Goal: Find specific page/section: Find specific page/section

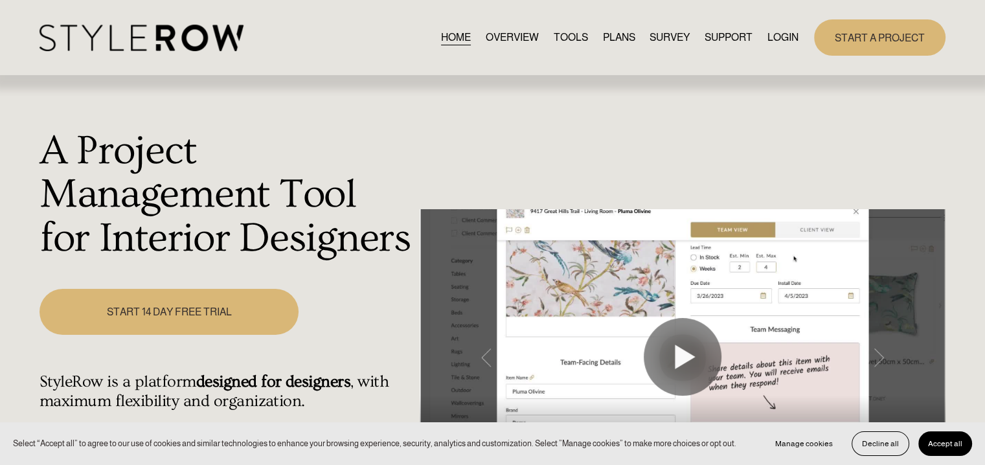
click at [786, 37] on link "LOGIN" at bounding box center [783, 37] width 31 height 17
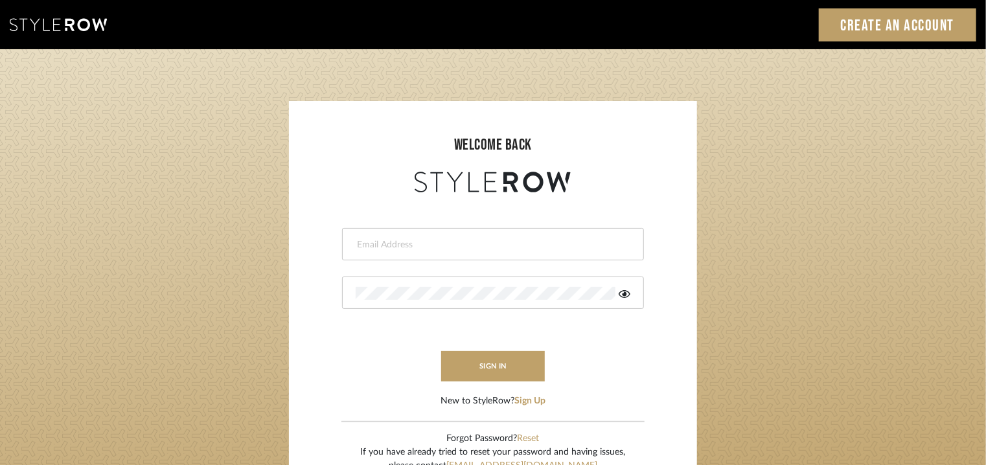
drag, startPoint x: 0, startPoint y: 0, endPoint x: 459, endPoint y: 245, distance: 520.2
click at [459, 245] on input "email" at bounding box center [491, 244] width 271 height 13
type input "tehseen@mancini-design.com"
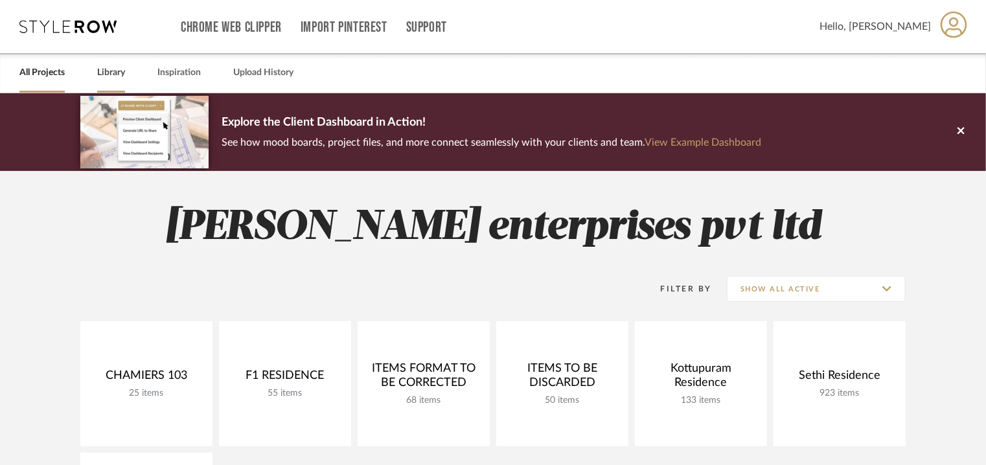
click at [117, 71] on link "Library" at bounding box center [111, 72] width 28 height 17
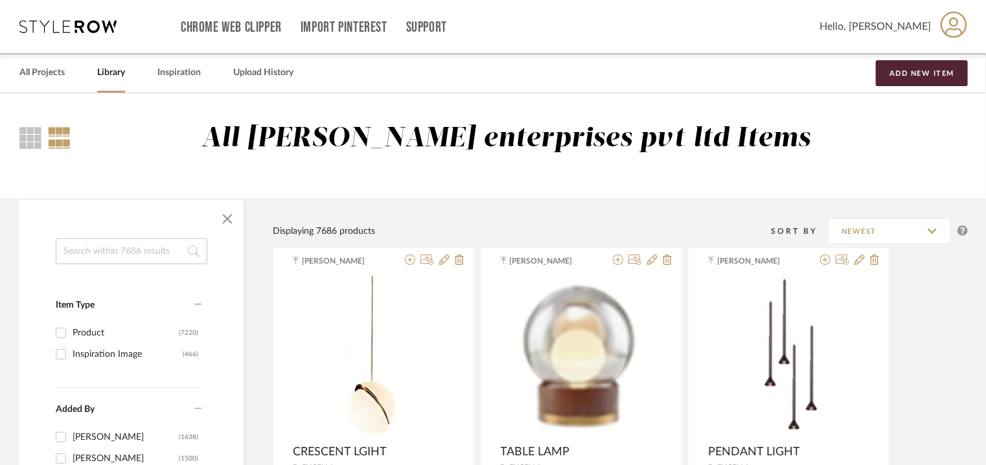
click at [124, 247] on input at bounding box center [132, 251] width 152 height 26
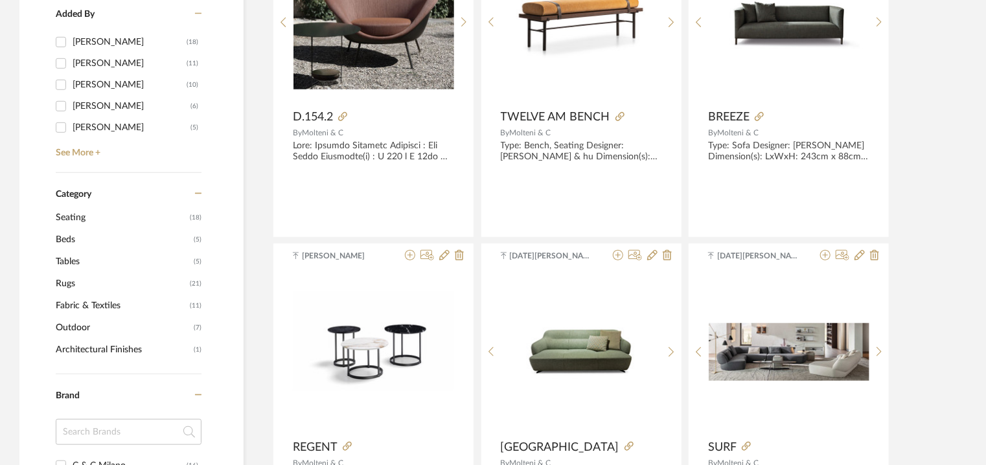
scroll to position [648, 0]
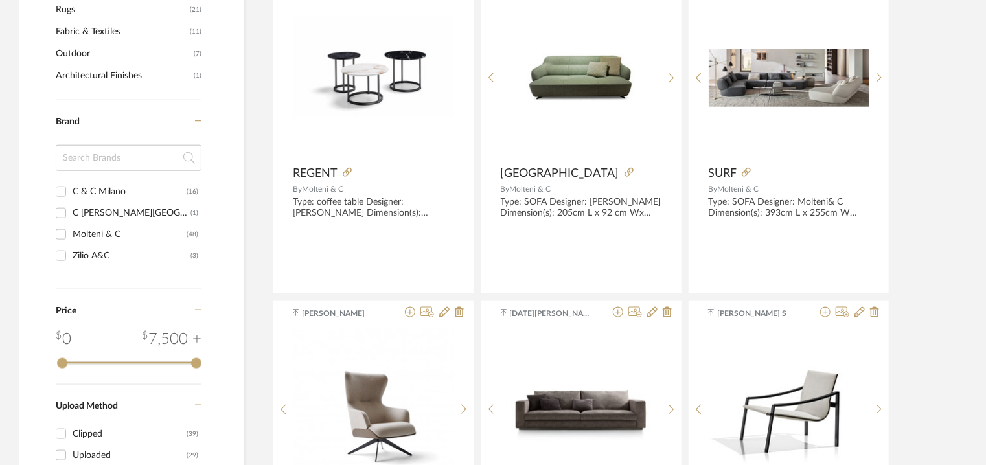
type input "c bhog"
click at [62, 211] on input "C BHOGILAL West-End (1)" at bounding box center [61, 213] width 21 height 21
checkbox input "true"
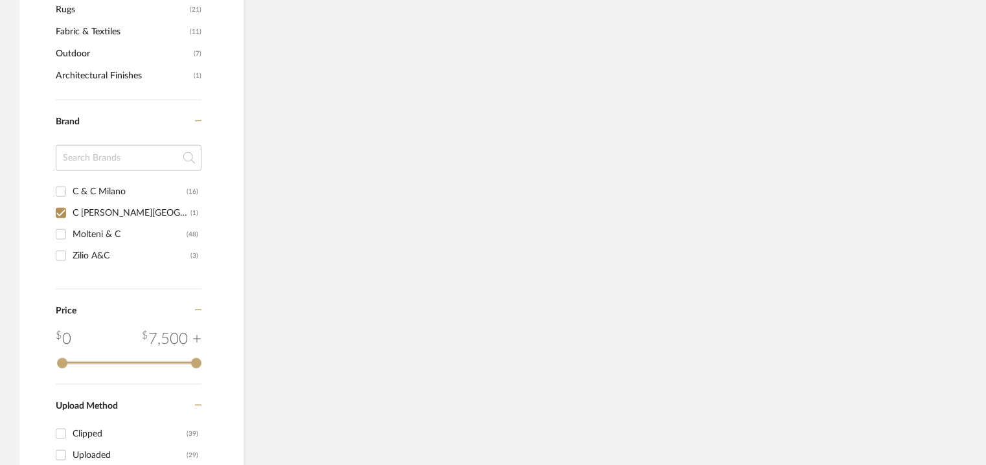
scroll to position [418, 0]
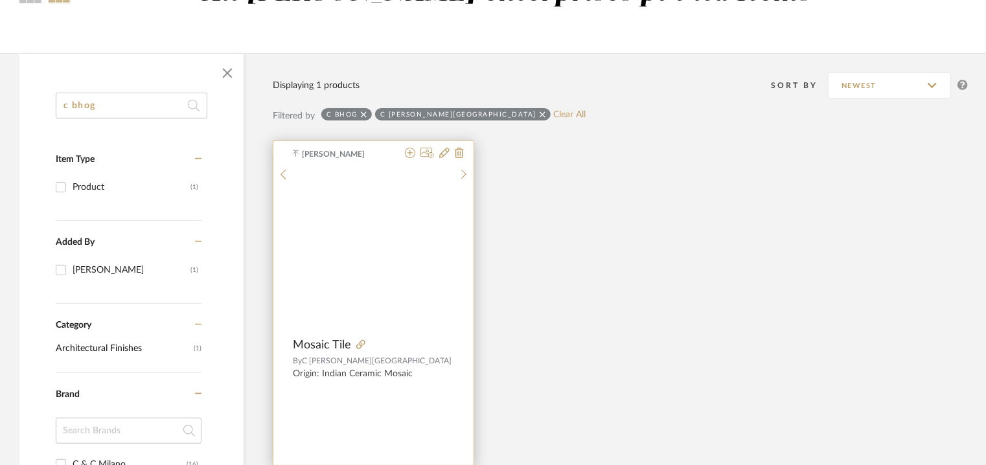
scroll to position [159, 0]
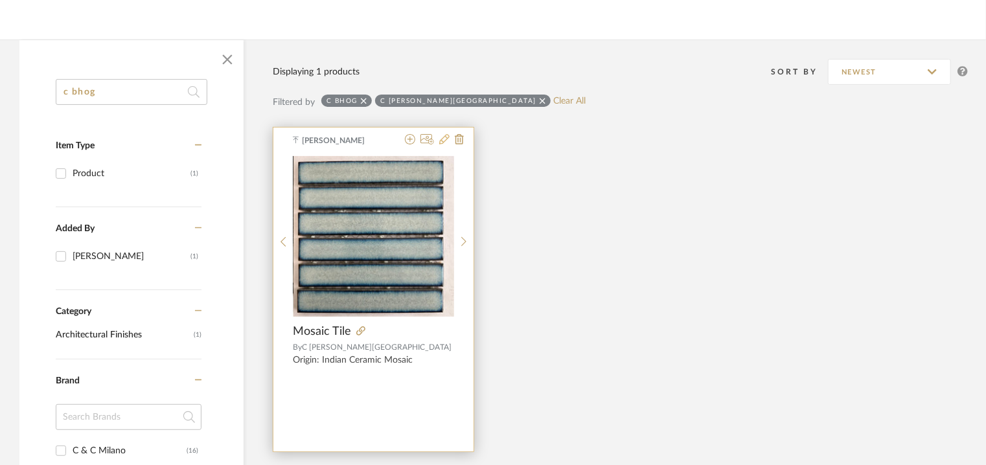
click at [442, 140] on icon at bounding box center [444, 139] width 10 height 10
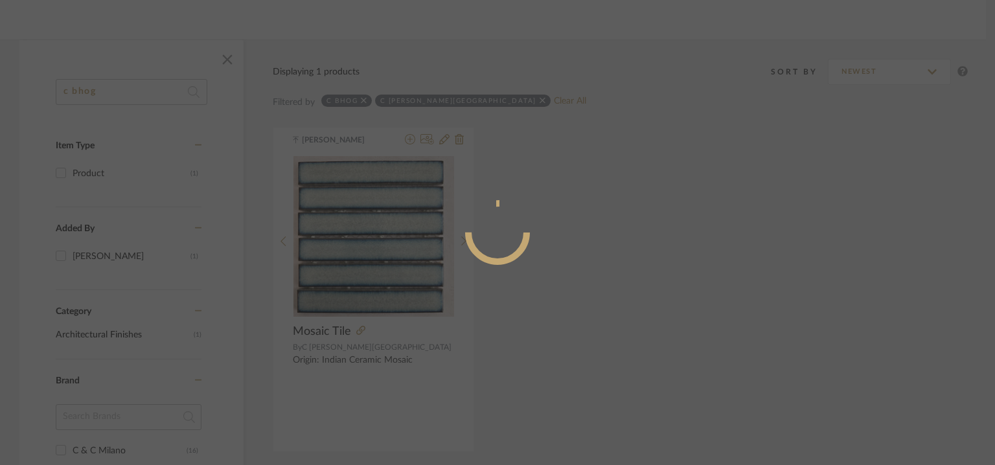
radio input "true"
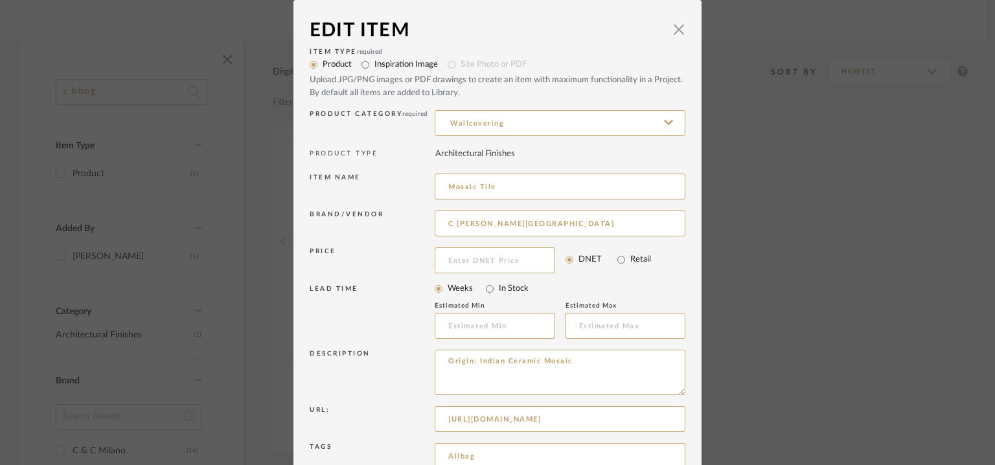
scroll to position [124, 0]
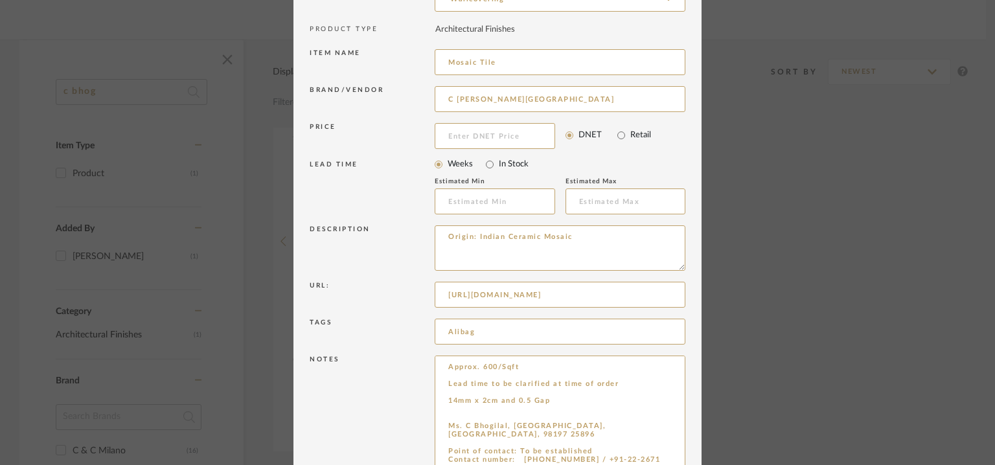
drag, startPoint x: 674, startPoint y: 396, endPoint x: 736, endPoint y: 503, distance: 122.8
click at [736, 306] on html "Chrome Web Clipper Import Pinterest Support All Projects Library Inspiration Up…" at bounding box center [497, 73] width 995 height 465
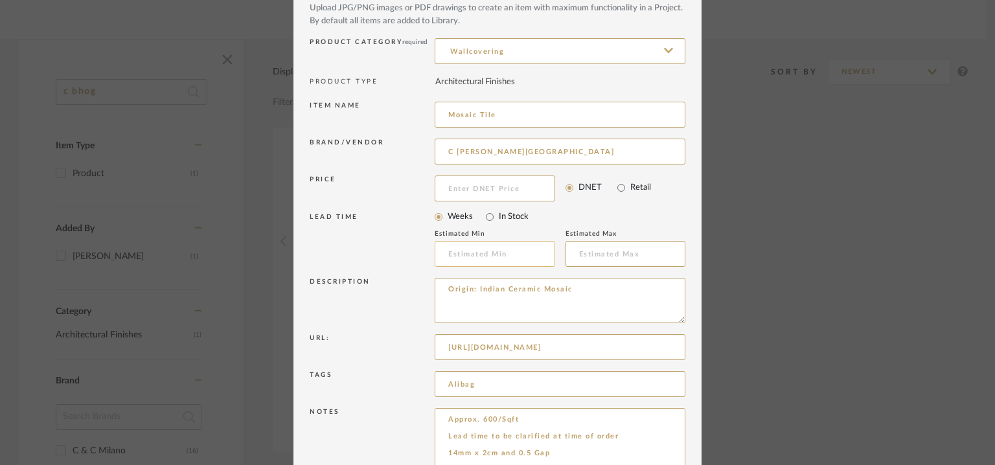
scroll to position [0, 0]
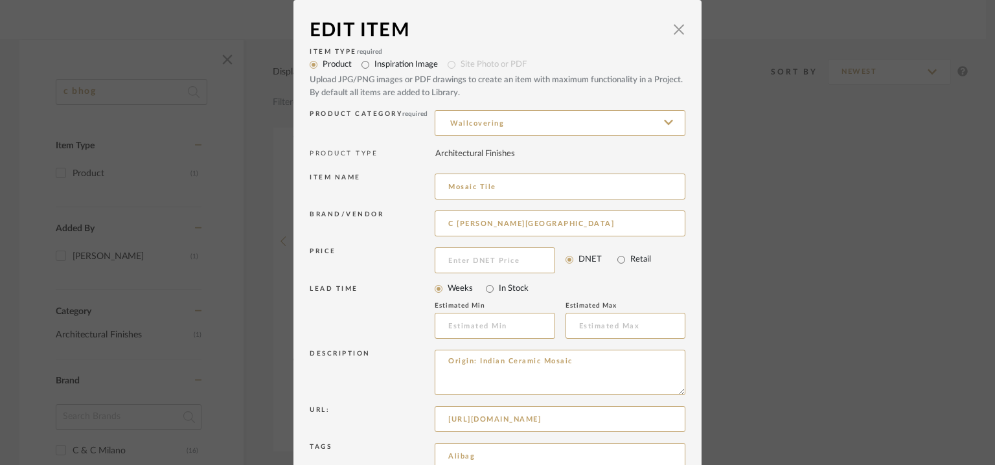
click at [904, 161] on div "Edit Item × Item Type required Product Inspiration Image Site Photo or PDF Uplo…" at bounding box center [497, 232] width 995 height 465
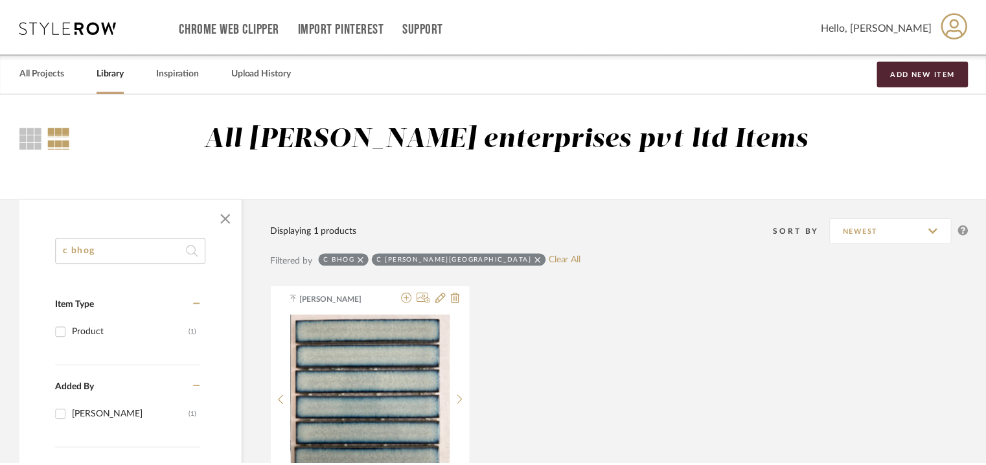
scroll to position [159, 0]
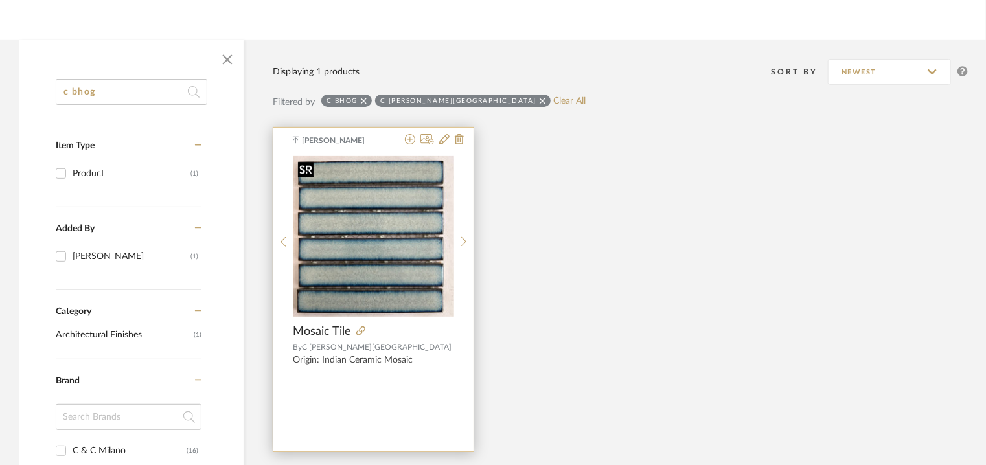
click at [412, 268] on img "0" at bounding box center [373, 236] width 161 height 161
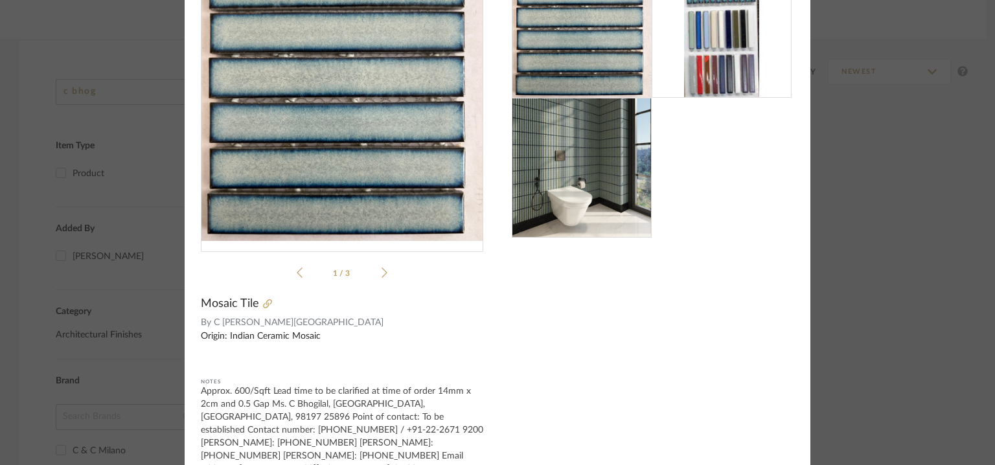
scroll to position [132, 0]
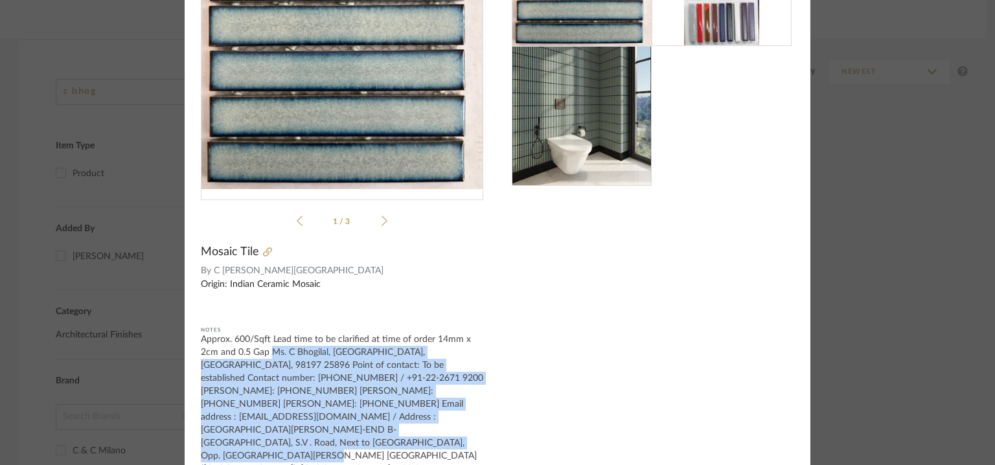
drag, startPoint x: 236, startPoint y: 447, endPoint x: 267, endPoint y: 345, distance: 106.3
click at [267, 345] on div "Approx. 600/Sqft Lead time to be clarified at time of order 14mm x 2cm and 0.5 …" at bounding box center [342, 404] width 282 height 143
copy div "Ms. C Bhogilal, Mumbai, Maharastra, 98197 25896 Point of contact: To be establi…"
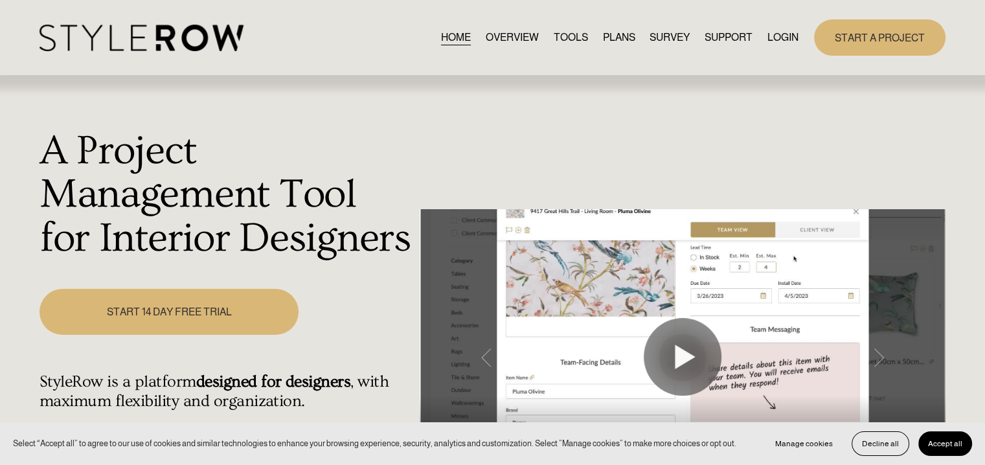
click at [775, 34] on link "LOGIN" at bounding box center [783, 37] width 31 height 17
click at [782, 38] on link "LOGIN" at bounding box center [783, 37] width 31 height 17
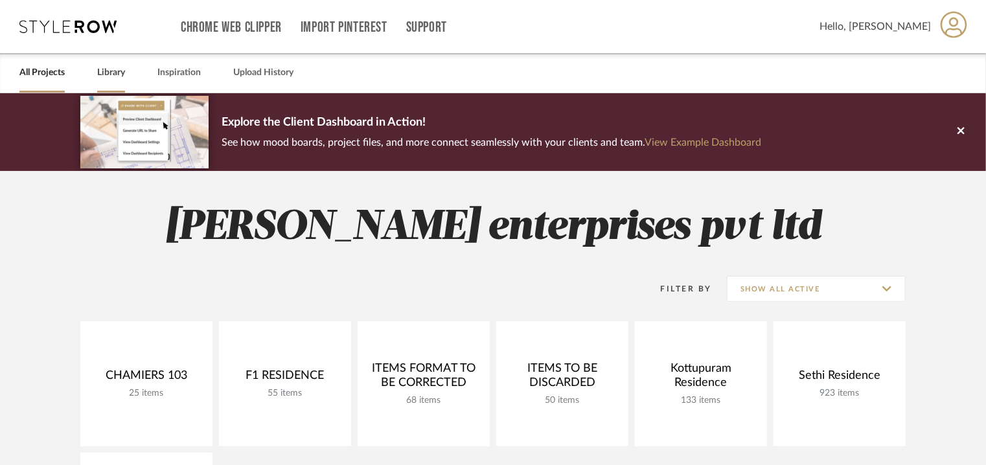
click at [109, 70] on link "Library" at bounding box center [111, 72] width 28 height 17
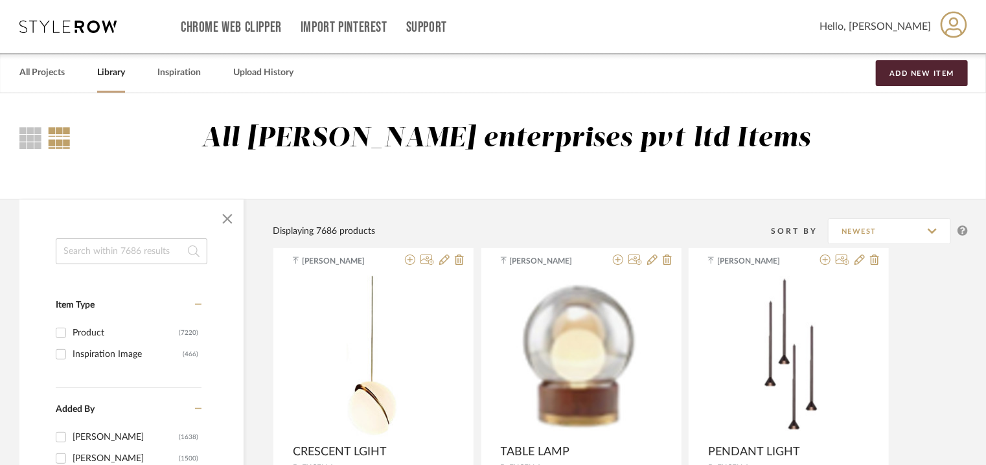
click at [120, 253] on input at bounding box center [132, 251] width 152 height 26
click at [86, 251] on input at bounding box center [132, 251] width 152 height 26
paste input "PN-EX-003-16093"
type input "PN-EX-003-16093"
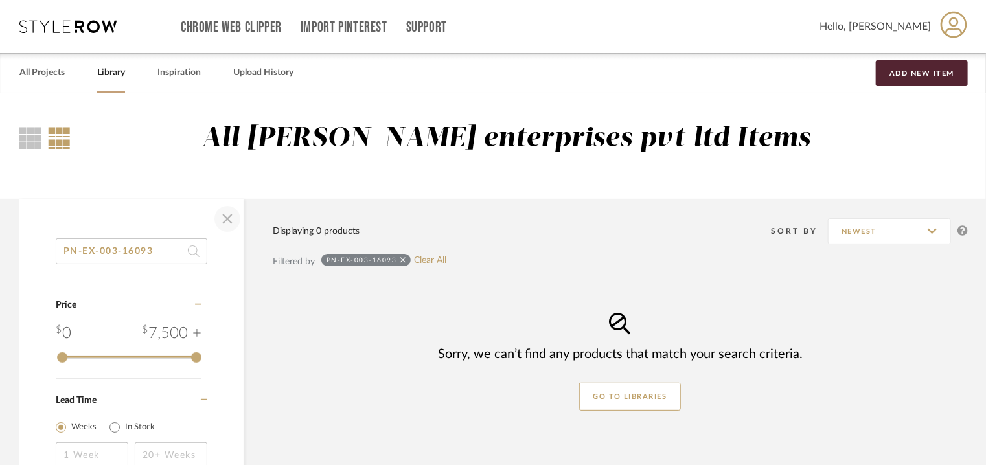
click at [227, 222] on span "button" at bounding box center [227, 218] width 31 height 31
